Goal: Transaction & Acquisition: Purchase product/service

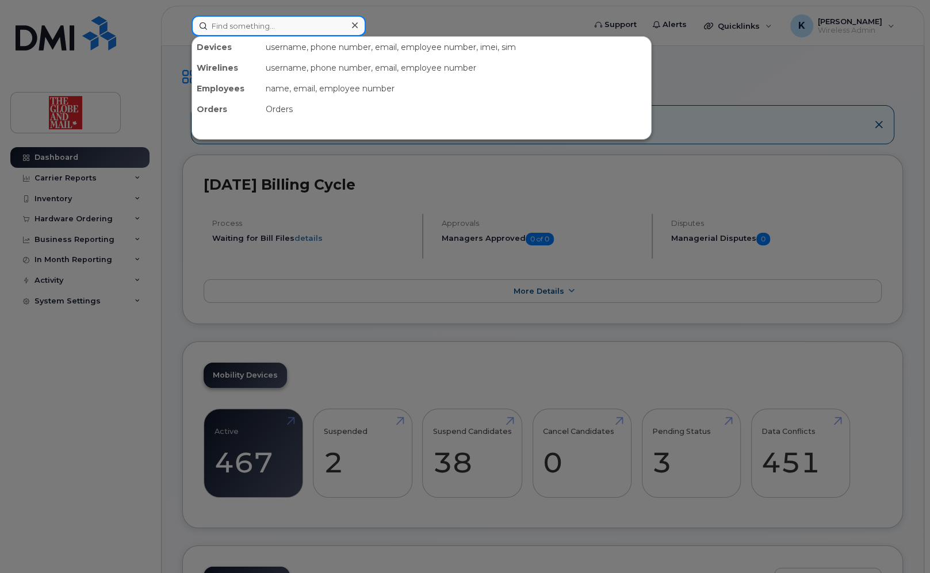
click at [263, 26] on input at bounding box center [279, 26] width 174 height 21
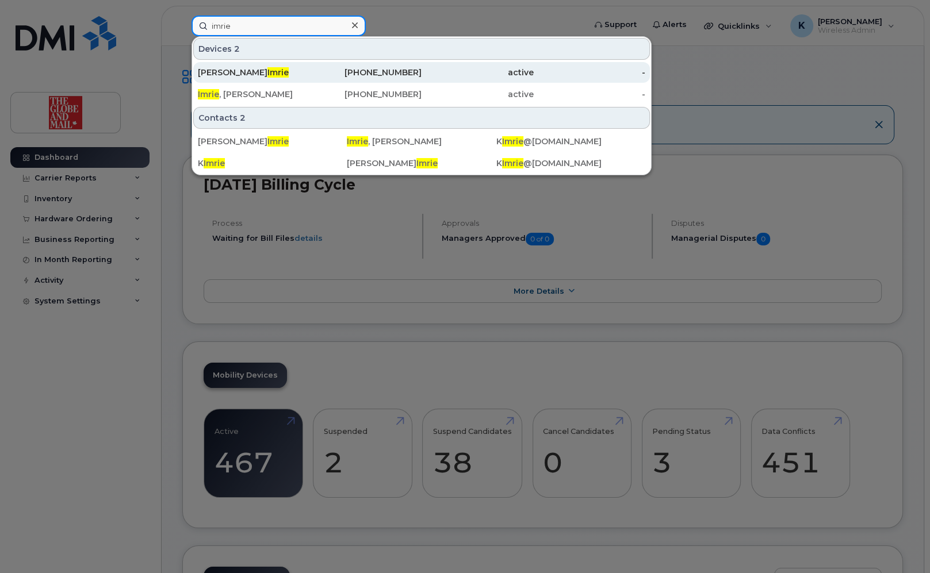
type input "imrie"
click at [247, 67] on div "Keith Imrie" at bounding box center [254, 73] width 112 height 12
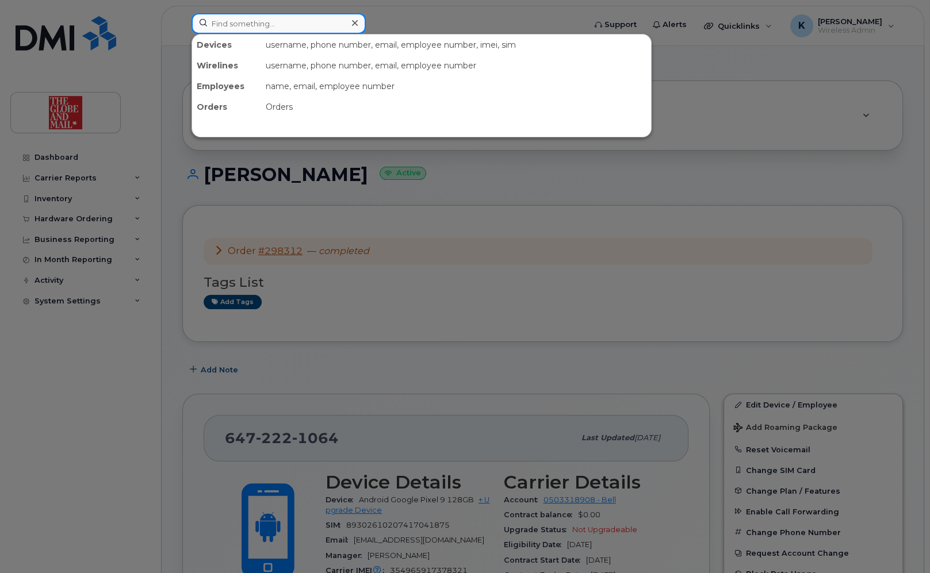
click at [255, 25] on input at bounding box center [279, 23] width 174 height 21
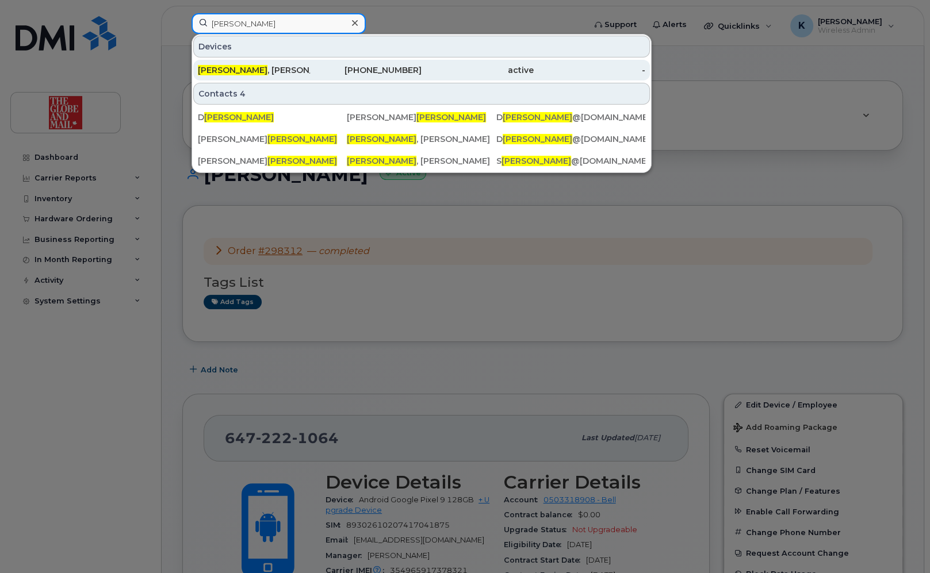
type input "fleming"
click at [243, 67] on div "Fleming , Sara" at bounding box center [254, 70] width 112 height 12
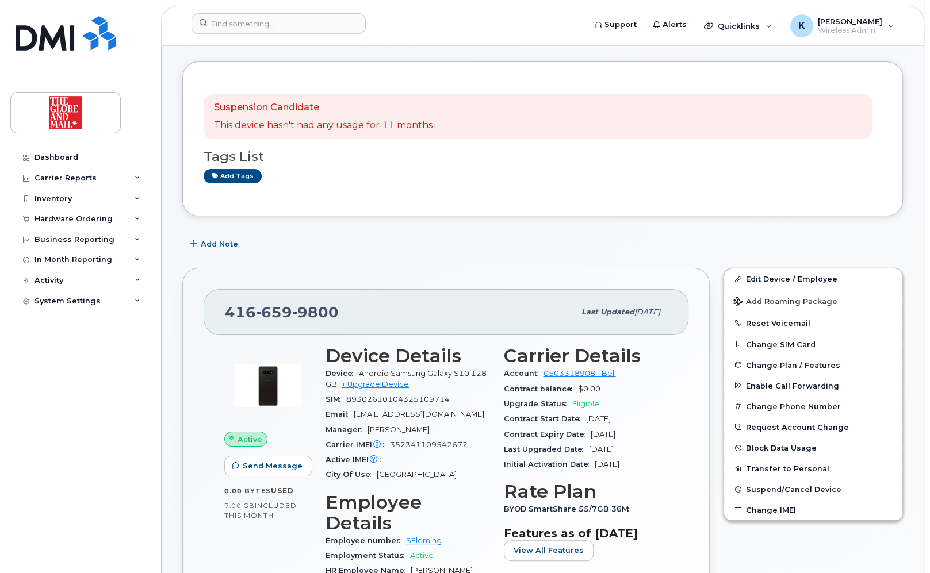
scroll to position [92, 0]
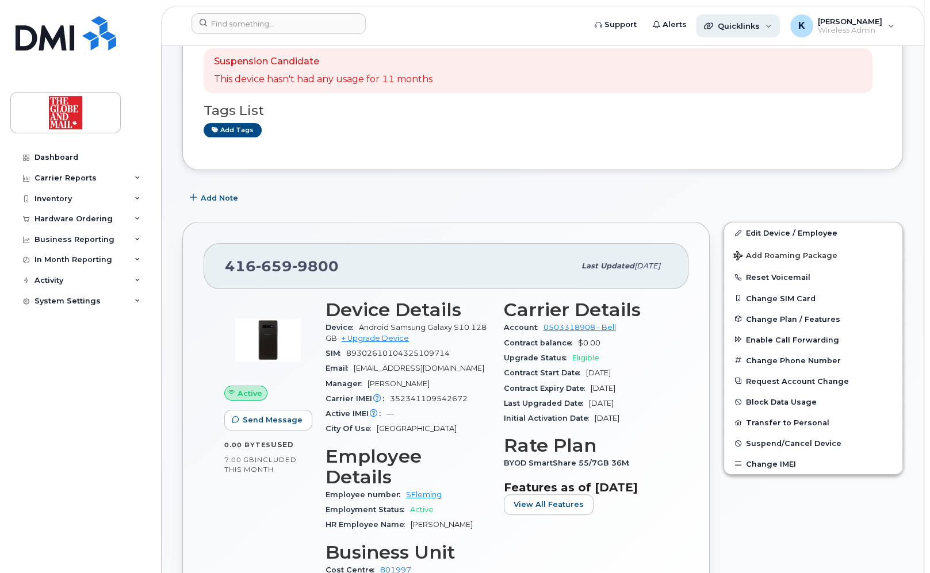
click at [740, 25] on span "Quicklinks" at bounding box center [739, 25] width 42 height 9
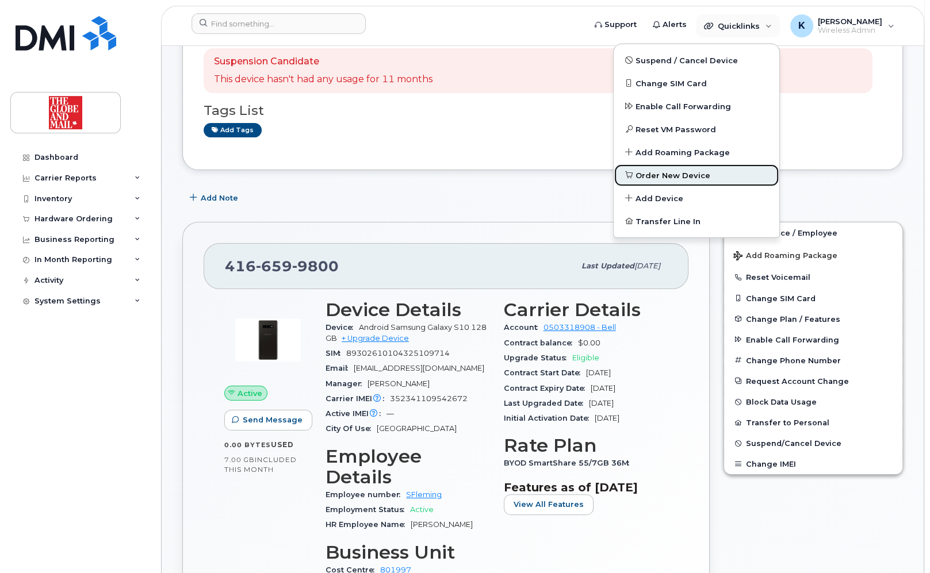
click at [671, 175] on span "Order New Device" at bounding box center [673, 176] width 75 height 12
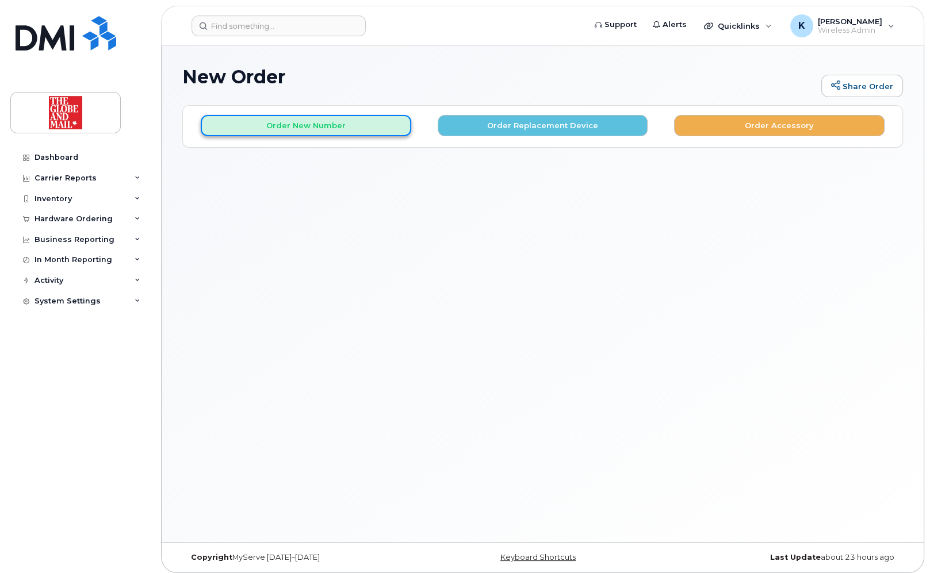
click at [303, 125] on button "Order New Number" at bounding box center [306, 125] width 211 height 21
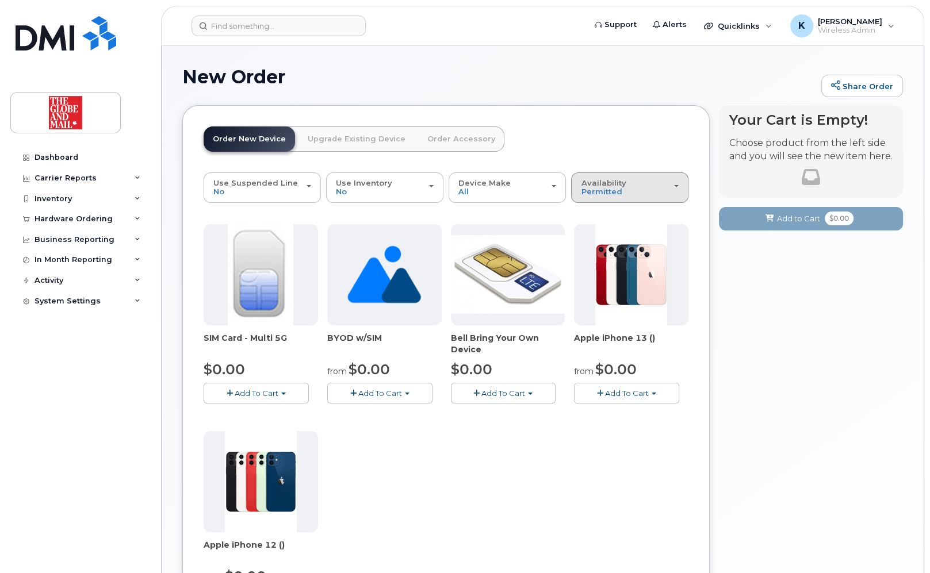
click at [682, 189] on button "Availability Permitted All" at bounding box center [629, 188] width 117 height 30
click at [594, 234] on label "All" at bounding box center [586, 234] width 24 height 14
click at [0, 0] on input "All" at bounding box center [0, 0] width 0 height 0
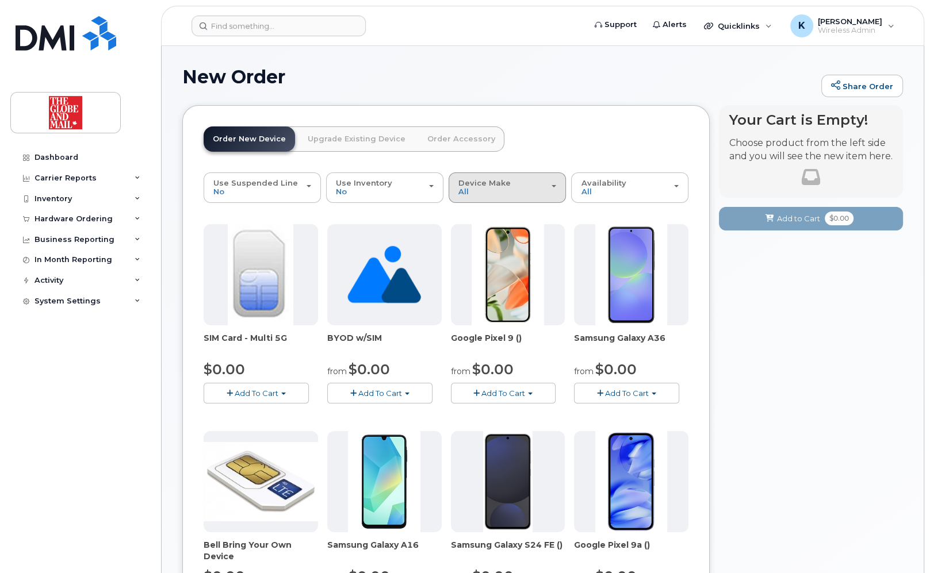
click at [552, 187] on span "button" at bounding box center [554, 186] width 5 height 2
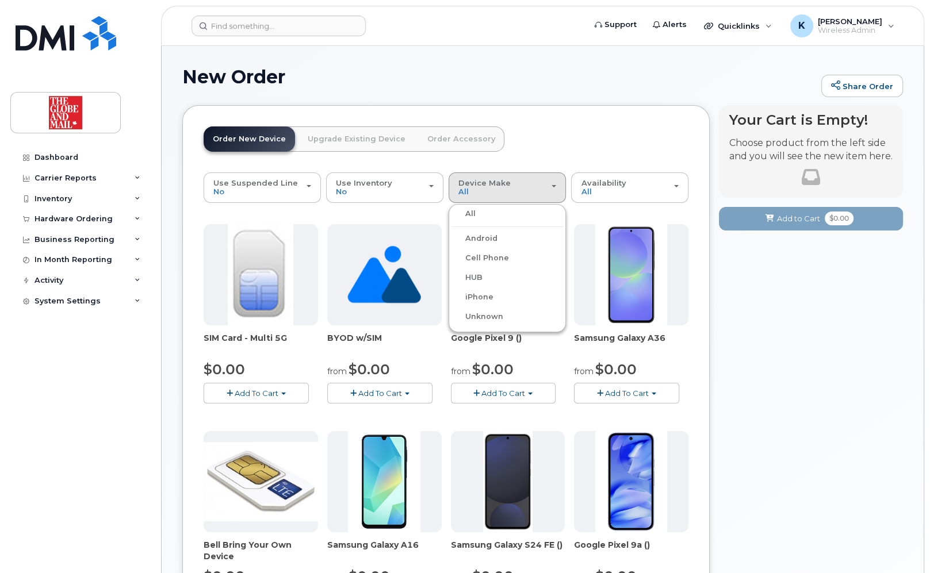
click at [476, 294] on label "iPhone" at bounding box center [473, 297] width 42 height 14
click at [0, 0] on input "iPhone" at bounding box center [0, 0] width 0 height 0
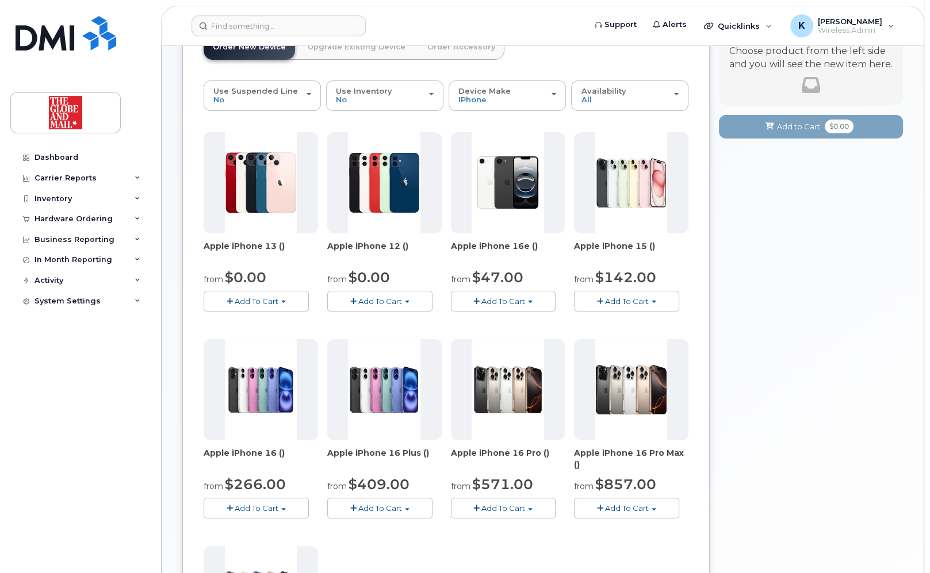
scroll to position [46, 0]
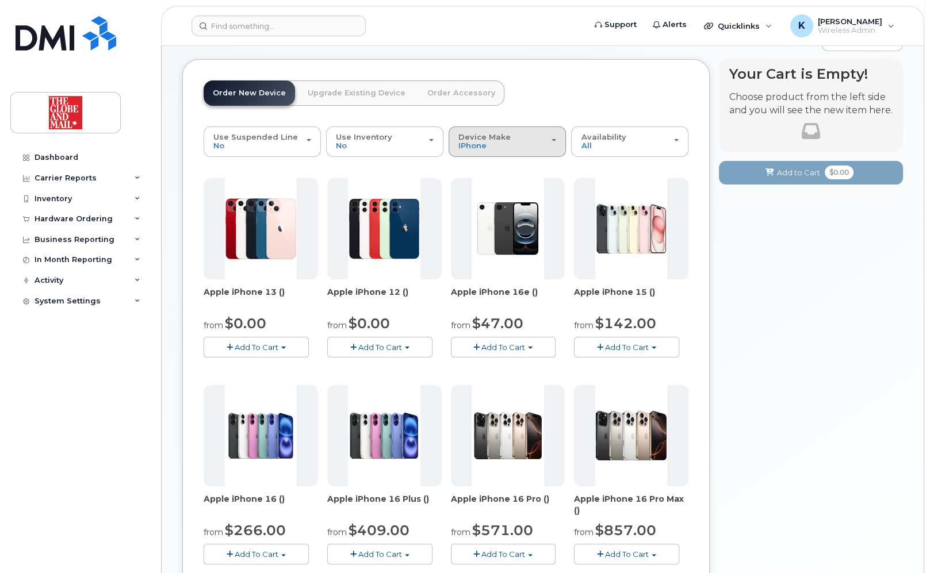
click at [554, 139] on span "button" at bounding box center [554, 140] width 5 height 2
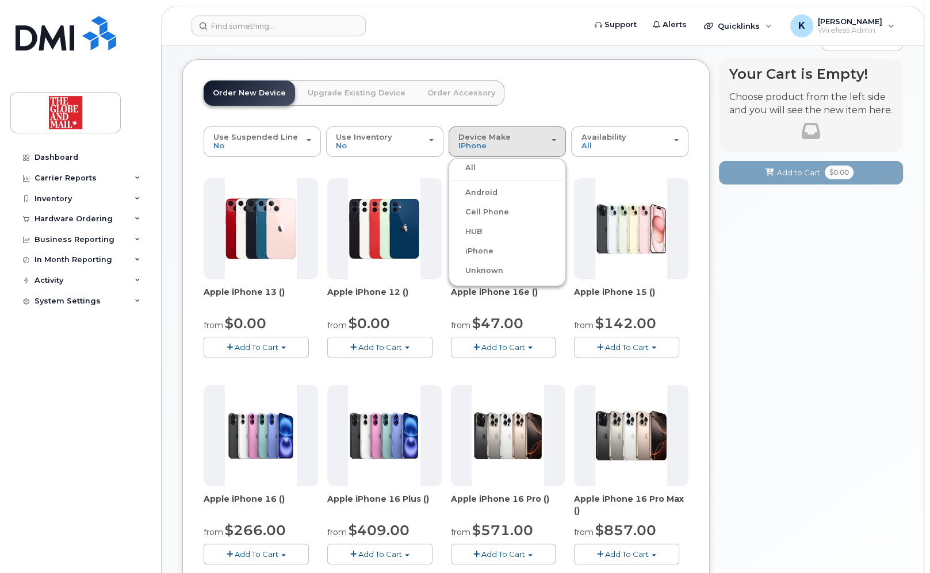
click at [483, 192] on label "Android" at bounding box center [475, 193] width 46 height 14
click at [0, 0] on input "Android" at bounding box center [0, 0] width 0 height 0
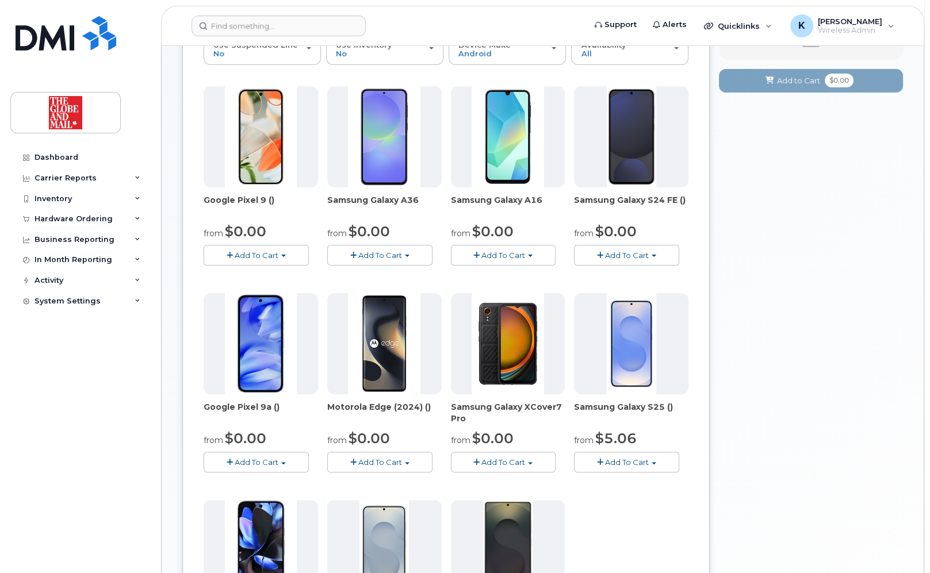
scroll to position [230, 0]
